Goal: Download file/media: Download file/media

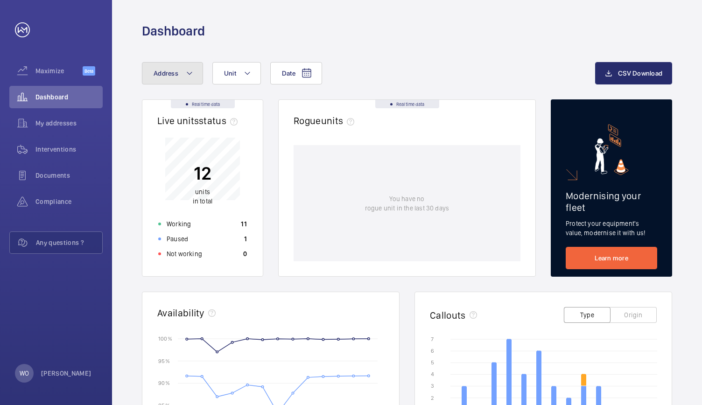
click at [179, 72] on button "Address" at bounding box center [172, 73] width 61 height 22
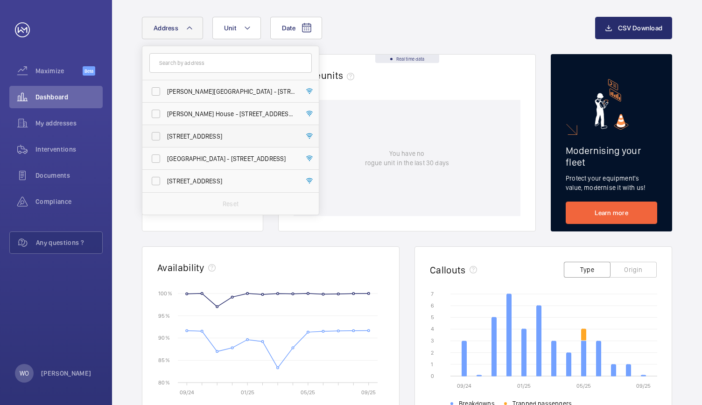
scroll to position [46, 0]
click at [60, 126] on span "My addresses" at bounding box center [68, 123] width 67 height 9
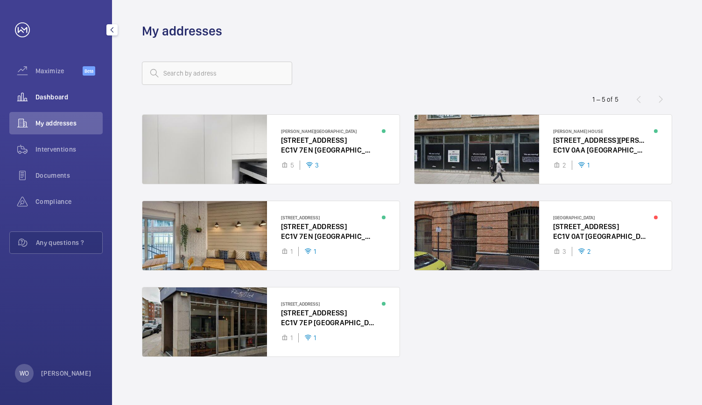
click at [52, 102] on div "Dashboard" at bounding box center [55, 97] width 93 height 22
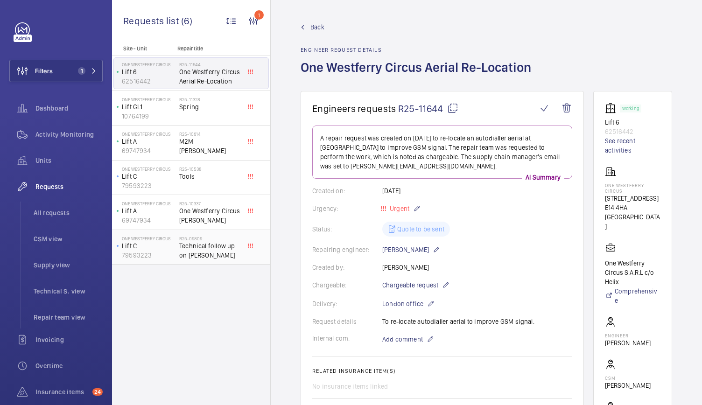
scroll to position [248, 0]
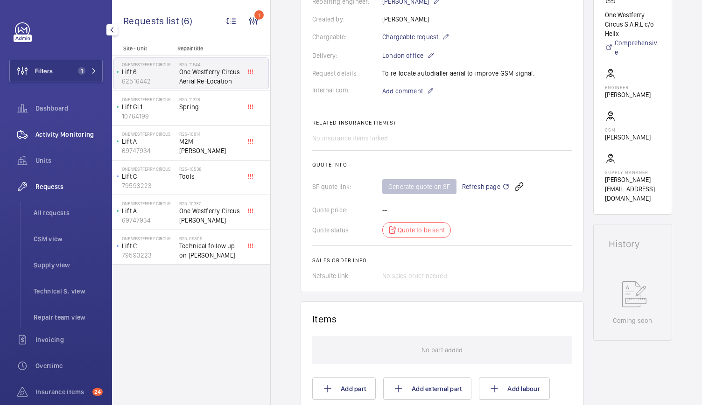
click at [74, 131] on span "Activity Monitoring" at bounding box center [68, 134] width 67 height 9
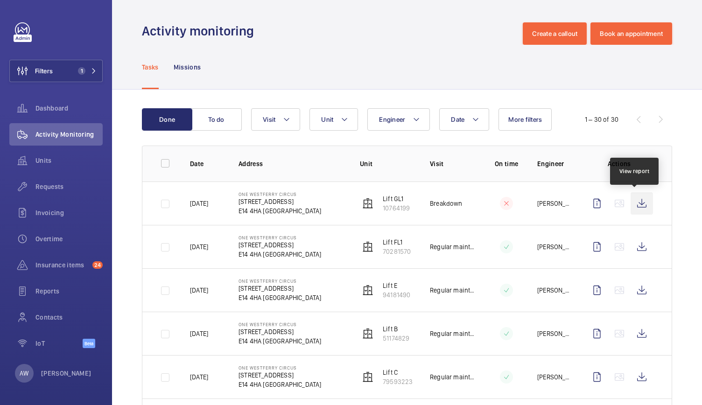
click at [641, 204] on wm-front-icon-button at bounding box center [642, 203] width 22 height 22
click at [340, 123] on button "Unit" at bounding box center [333, 119] width 49 height 22
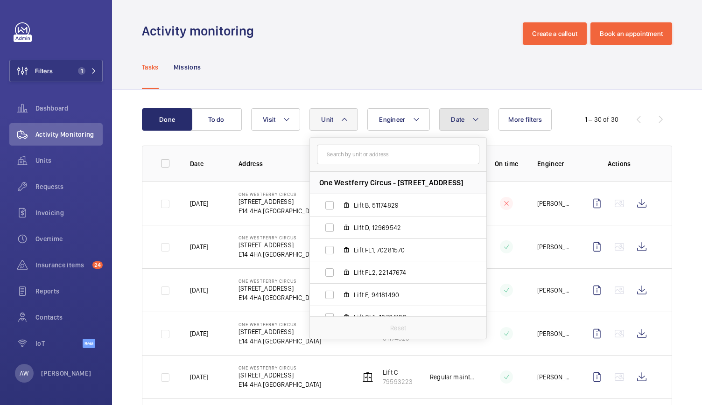
click at [464, 122] on button "Date" at bounding box center [464, 119] width 50 height 22
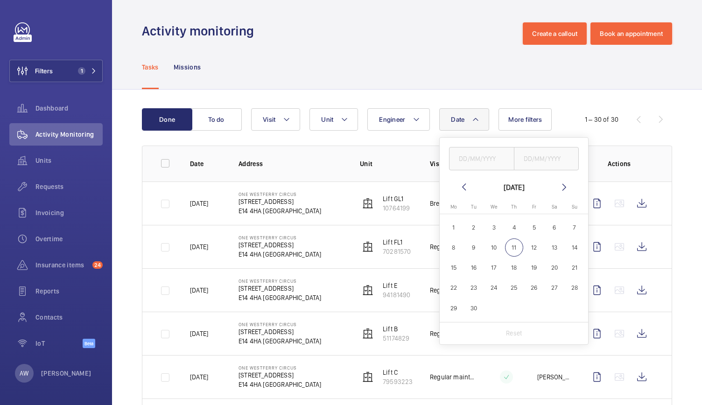
click at [464, 185] on mat-icon at bounding box center [463, 187] width 11 height 11
click at [534, 223] on span "1" at bounding box center [534, 227] width 18 height 18
type input "[DATE]"
click at [577, 308] on span "31" at bounding box center [574, 308] width 18 height 18
type input "[DATE]"
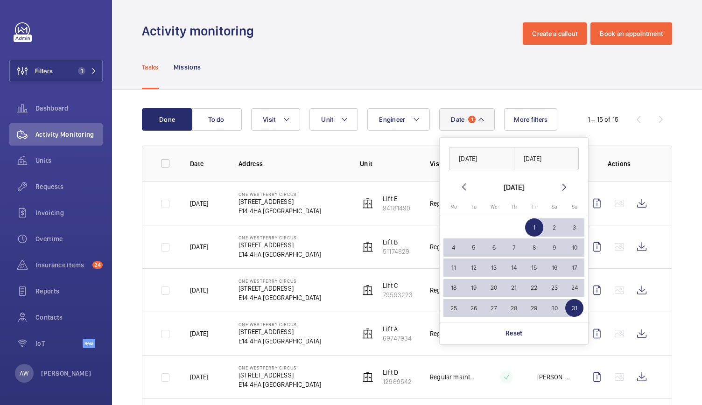
click at [373, 67] on div "Tasks Missions" at bounding box center [407, 67] width 530 height 44
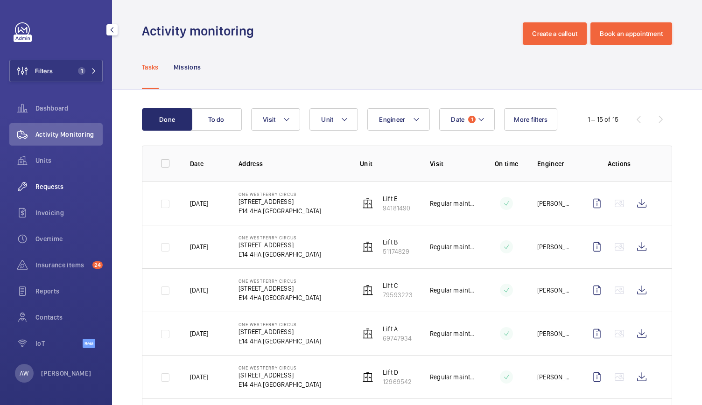
click at [34, 196] on wm-front-icon-button at bounding box center [22, 187] width 26 height 22
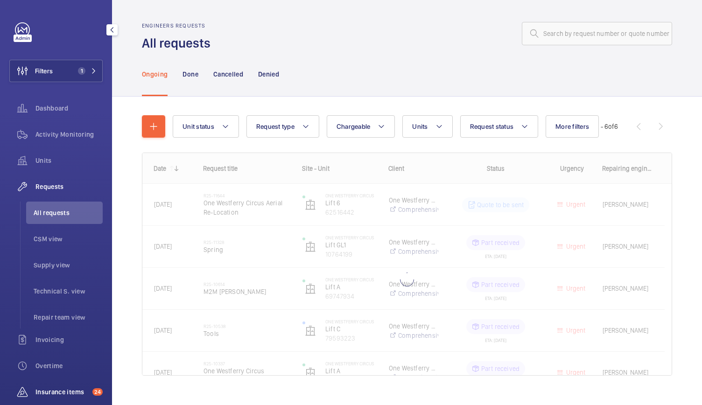
click at [44, 387] on span "Insurance items" at bounding box center [61, 391] width 53 height 9
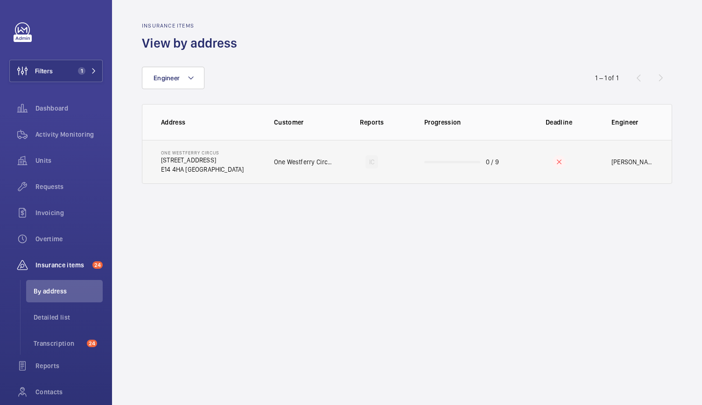
click at [231, 161] on td "One Westferry Circus [STREET_ADDRESS]" at bounding box center [200, 162] width 117 height 44
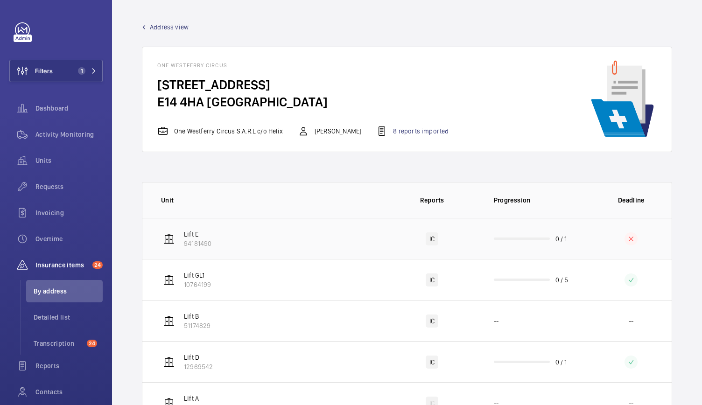
click at [374, 242] on td "Lift E 94181490" at bounding box center [263, 238] width 243 height 41
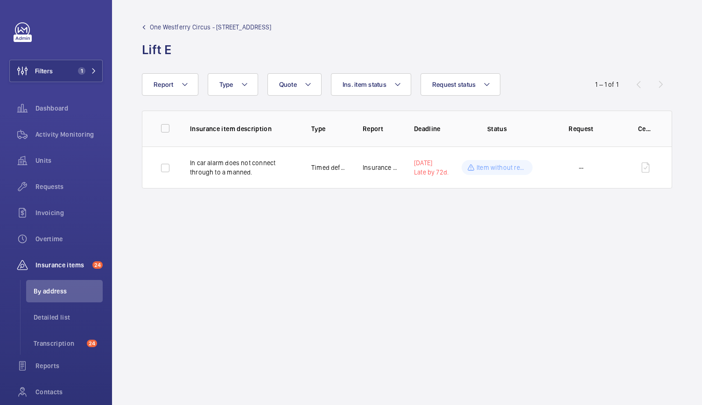
click at [148, 24] on link "One Westferry Circus - [STREET_ADDRESS]" at bounding box center [206, 26] width 129 height 9
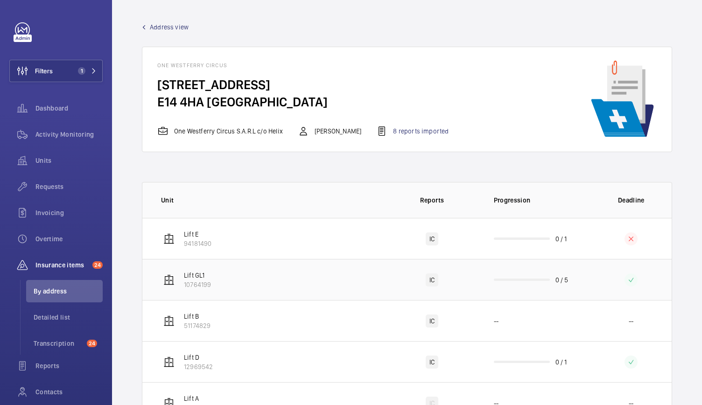
click at [302, 286] on td "Lift GL1 10764199" at bounding box center [263, 279] width 243 height 41
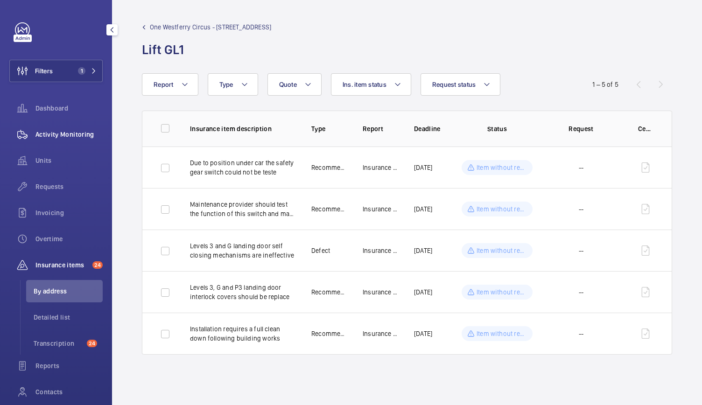
click at [51, 132] on span "Activity Monitoring" at bounding box center [68, 134] width 67 height 9
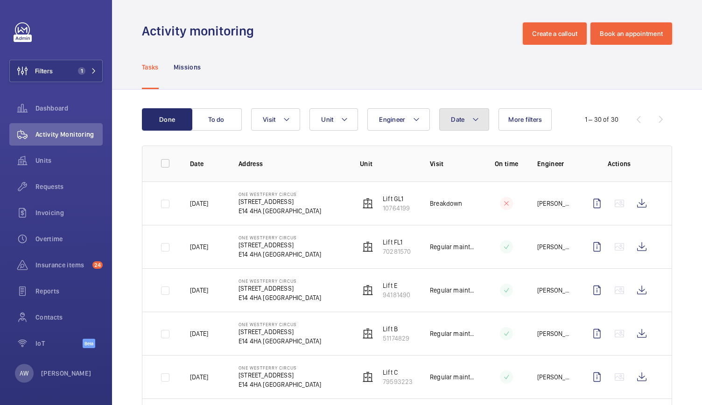
click at [459, 129] on button "Date" at bounding box center [464, 119] width 50 height 22
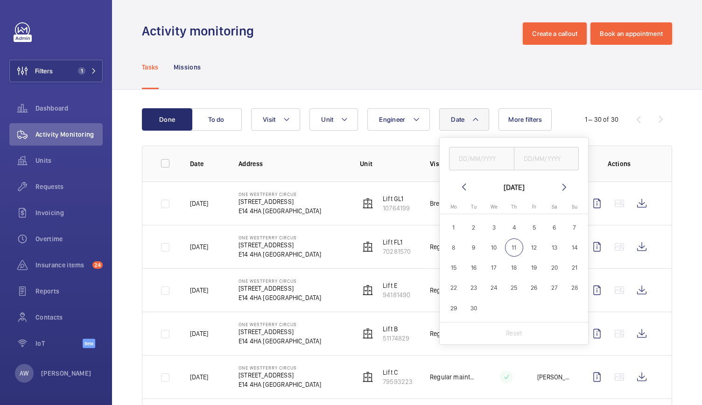
click at [463, 187] on mat-icon at bounding box center [463, 187] width 11 height 11
click at [533, 225] on span "1" at bounding box center [534, 227] width 18 height 18
type input "[DATE]"
click at [573, 305] on span "31" at bounding box center [574, 308] width 18 height 18
type input "[DATE]"
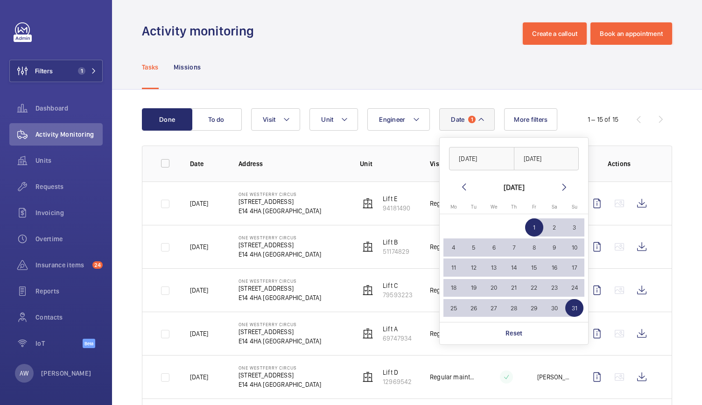
click at [500, 68] on div "Tasks Missions" at bounding box center [407, 67] width 530 height 44
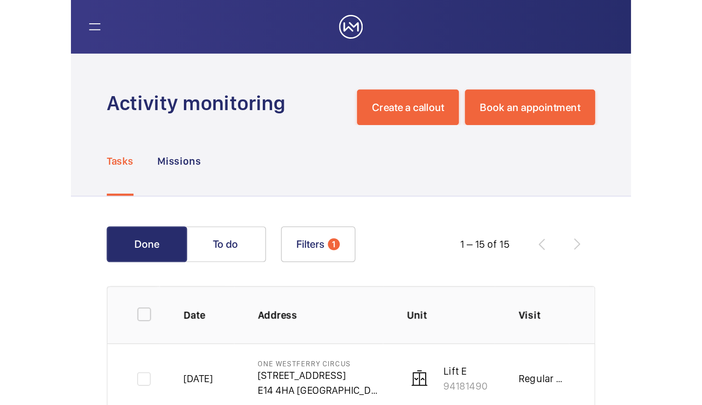
scroll to position [85, 0]
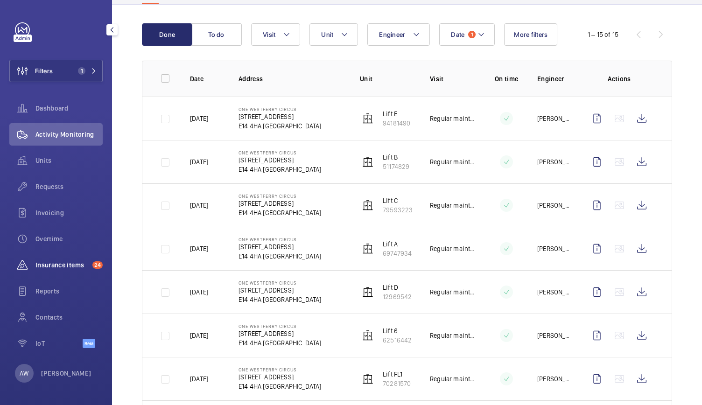
click at [65, 265] on span "Insurance items" at bounding box center [61, 264] width 53 height 9
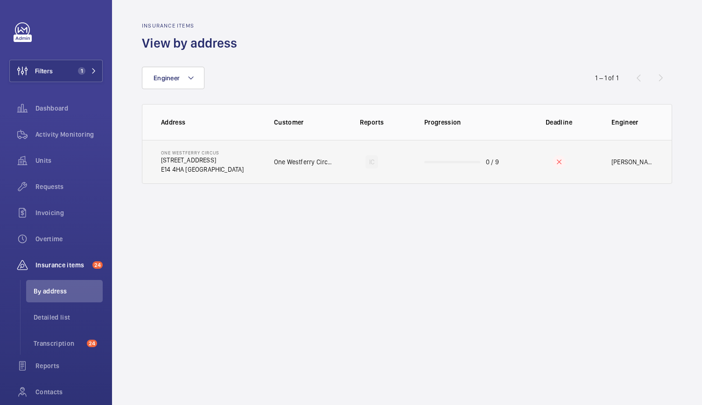
click at [297, 164] on p "One Westferry Circus S.A.R.L c/o Helix" at bounding box center [304, 161] width 60 height 9
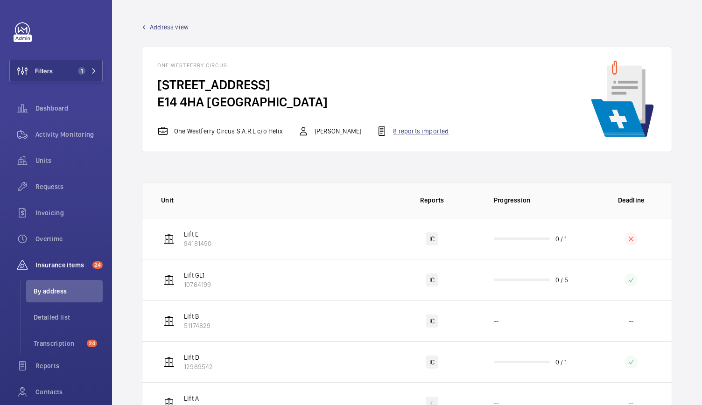
click at [442, 131] on div "8 reports imported" at bounding box center [412, 131] width 72 height 11
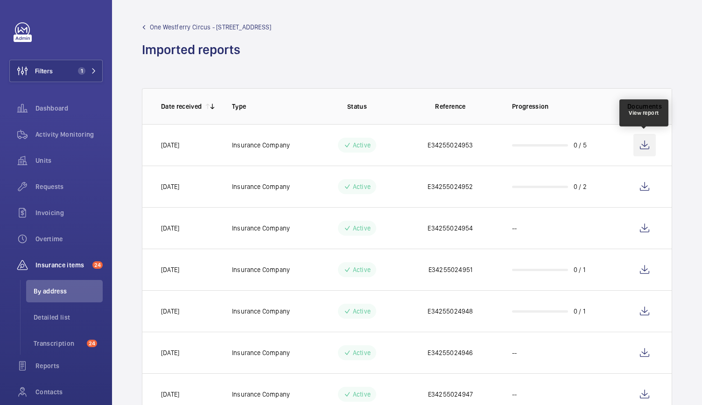
click at [646, 151] on wm-front-icon-button at bounding box center [644, 145] width 22 height 22
